Goal: Entertainment & Leisure: Consume media (video, audio)

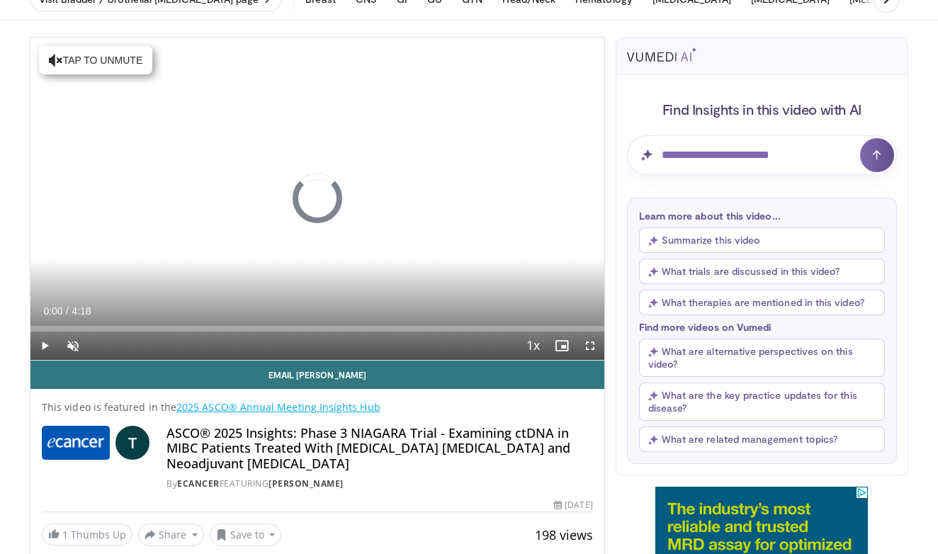
scroll to position [95, 0]
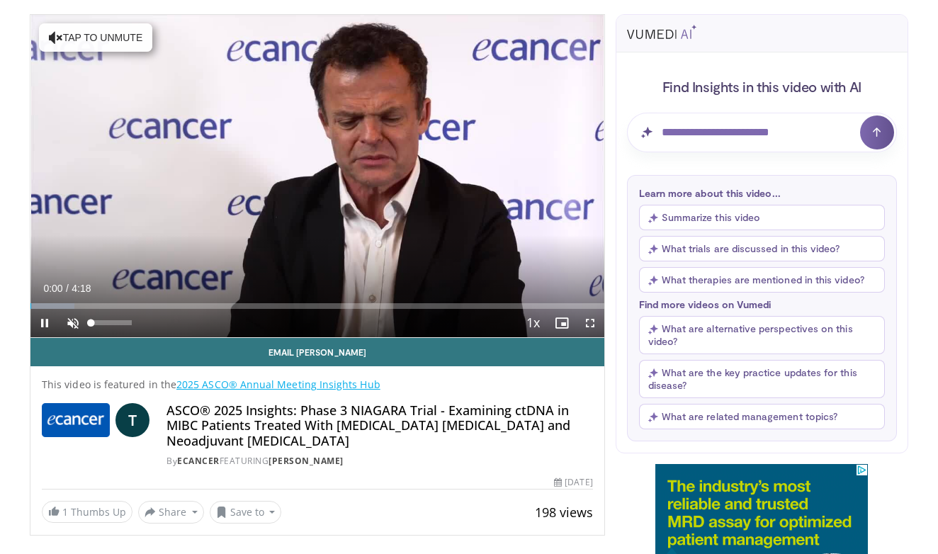
click at [72, 323] on span "Video Player" at bounding box center [73, 323] width 28 height 28
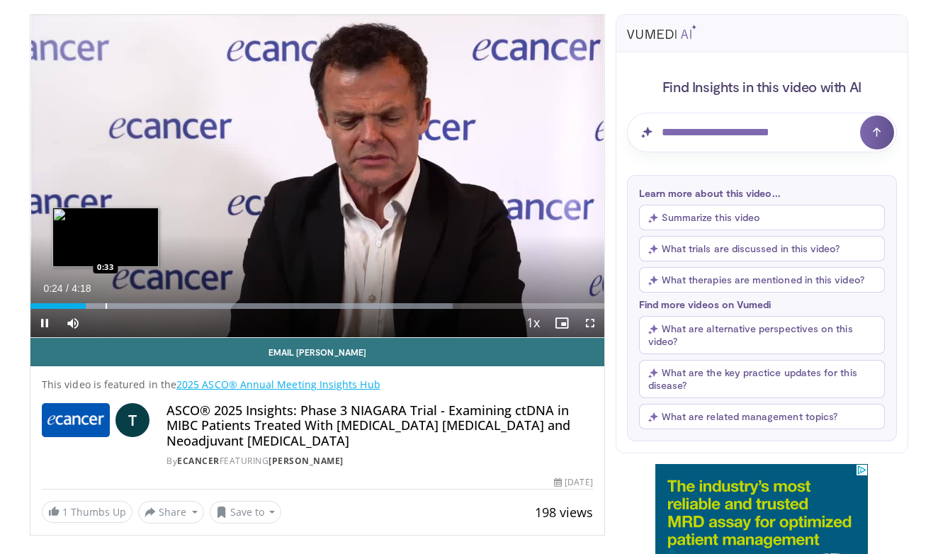
click at [106, 308] on div "Progress Bar" at bounding box center [106, 306] width 1 height 6
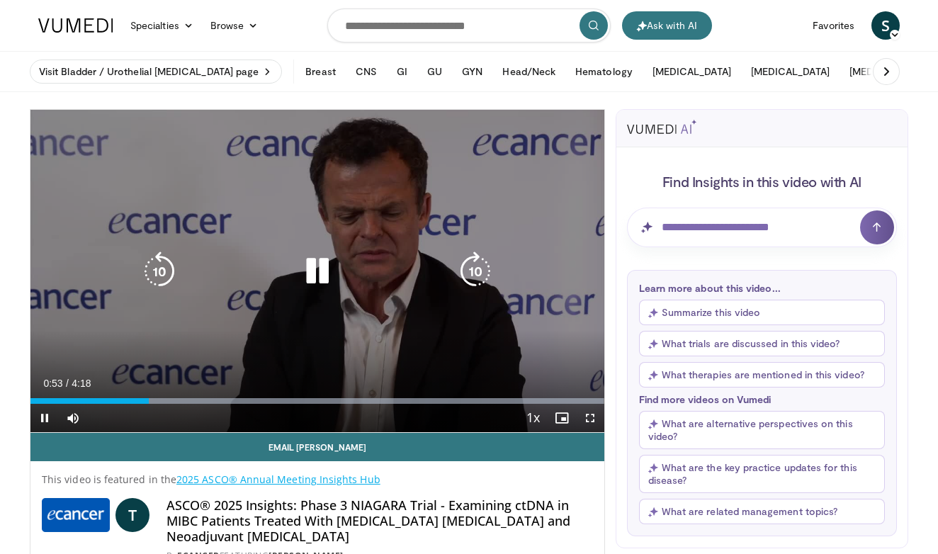
scroll to position [0, 0]
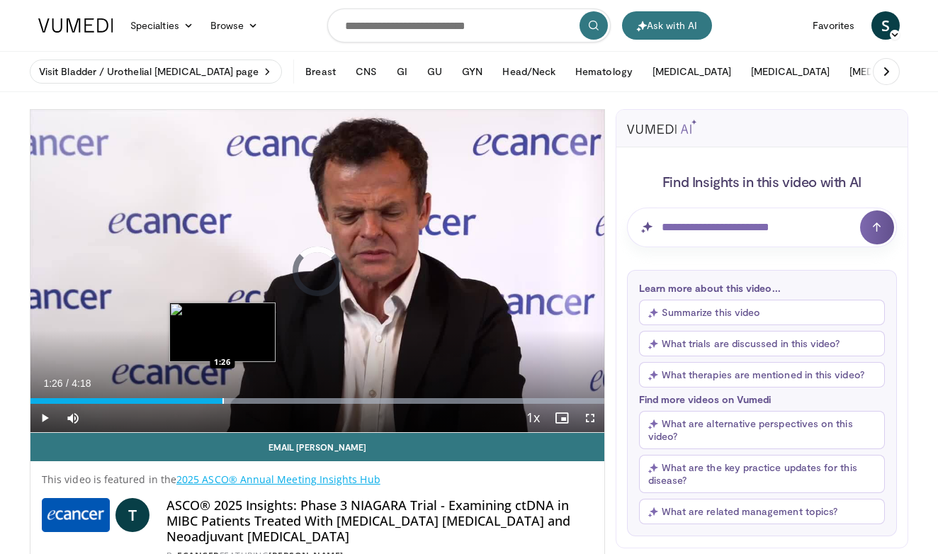
click at [223, 404] on div "Progress Bar" at bounding box center [223, 401] width 1 height 6
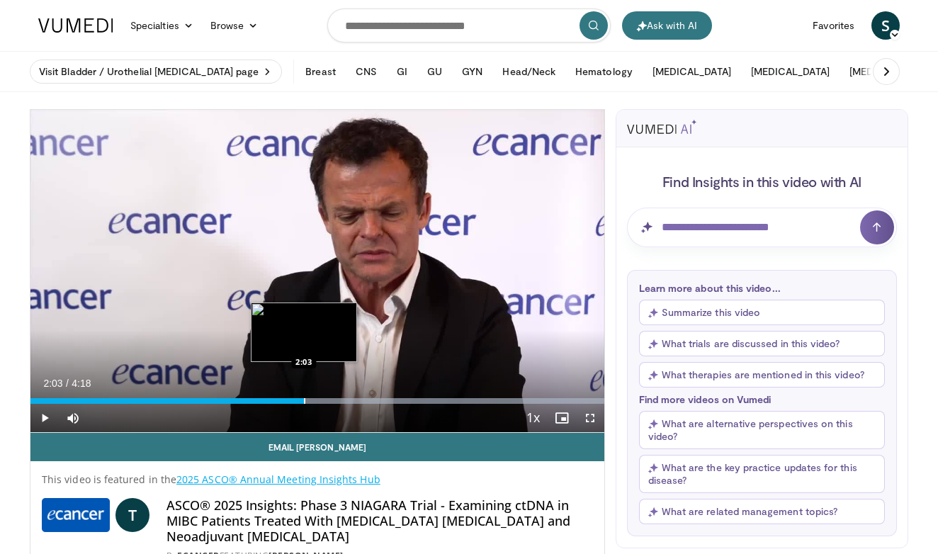
click at [304, 398] on div "Progress Bar" at bounding box center [304, 401] width 1 height 6
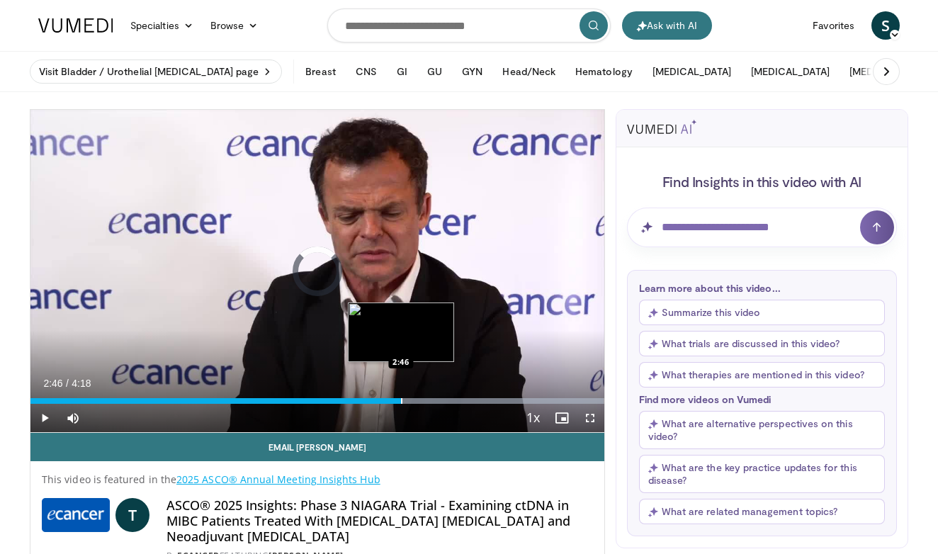
click at [401, 399] on div "Progress Bar" at bounding box center [401, 401] width 1 height 6
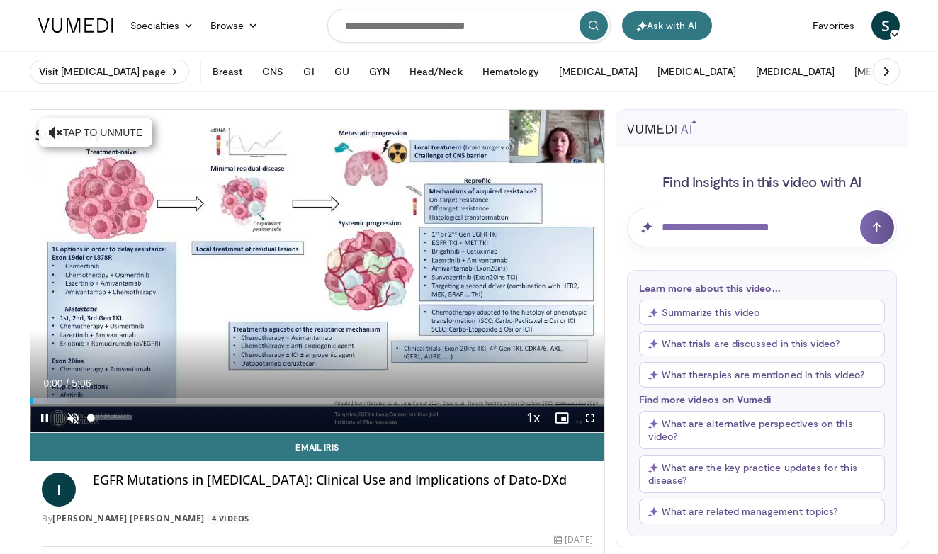
click at [78, 415] on span "Video Player" at bounding box center [73, 418] width 28 height 28
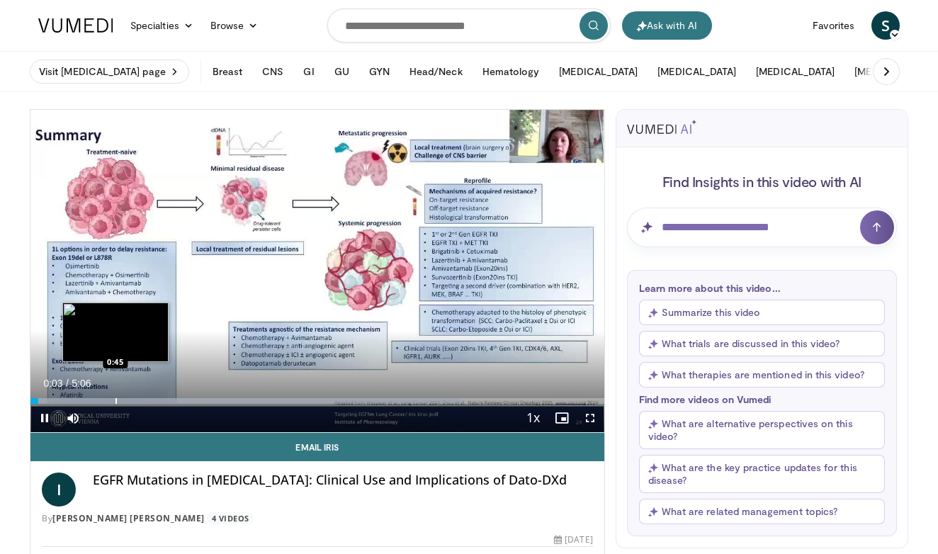
click at [116, 403] on div "Progress Bar" at bounding box center [116, 401] width 1 height 6
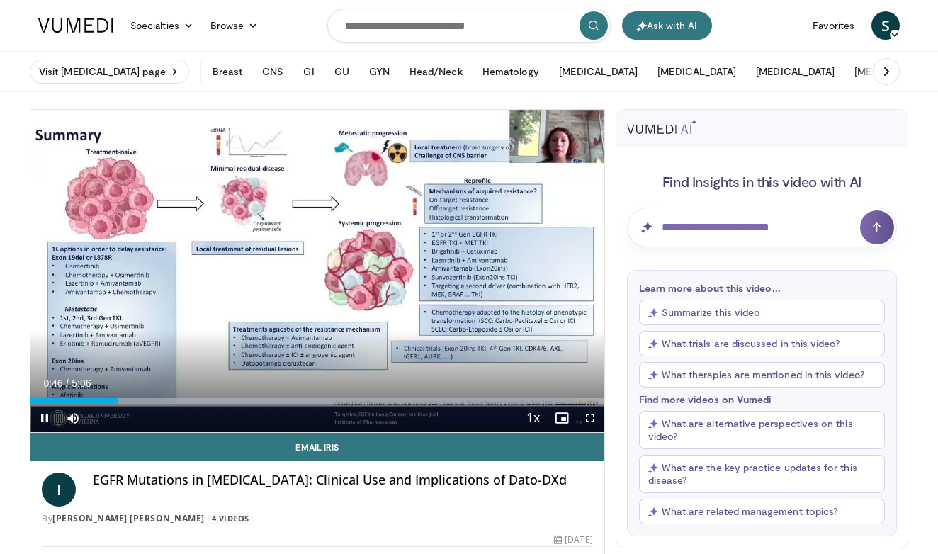
click at [206, 407] on div "Current Time 0:46 / Duration 5:06 Pause Skip Backward Skip Forward Mute 0% Load…" at bounding box center [317, 418] width 574 height 28
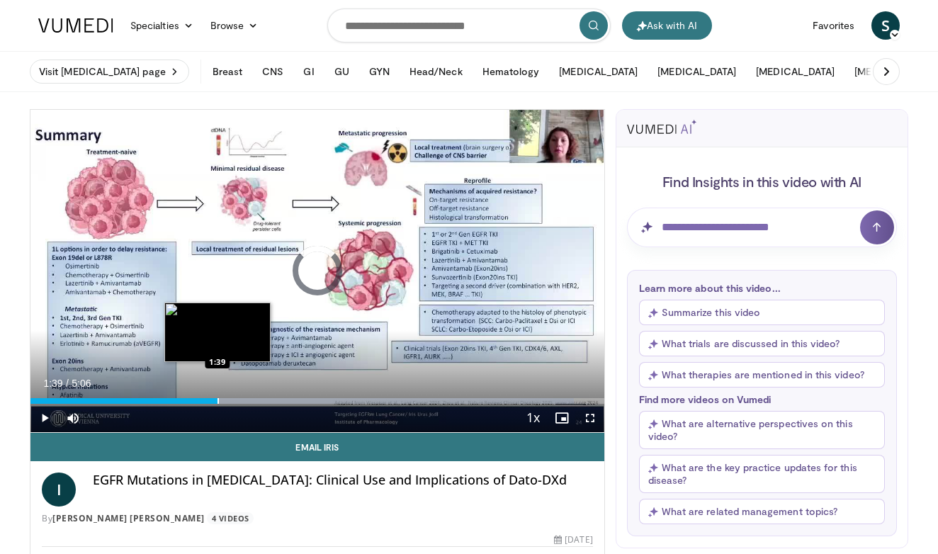
click at [218, 403] on div "Progress Bar" at bounding box center [218, 401] width 1 height 6
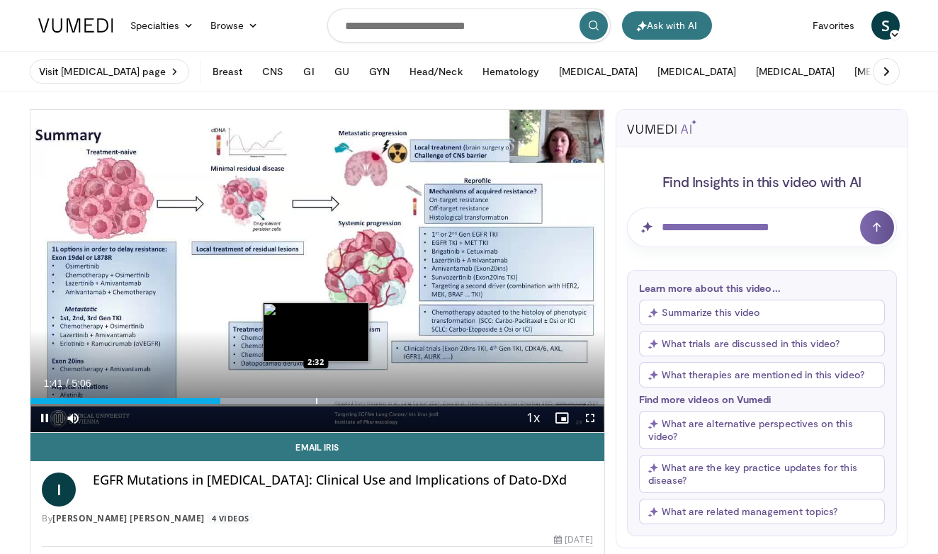
click at [316, 403] on div "Progress Bar" at bounding box center [316, 401] width 1 height 6
